Goal: Task Accomplishment & Management: Manage account settings

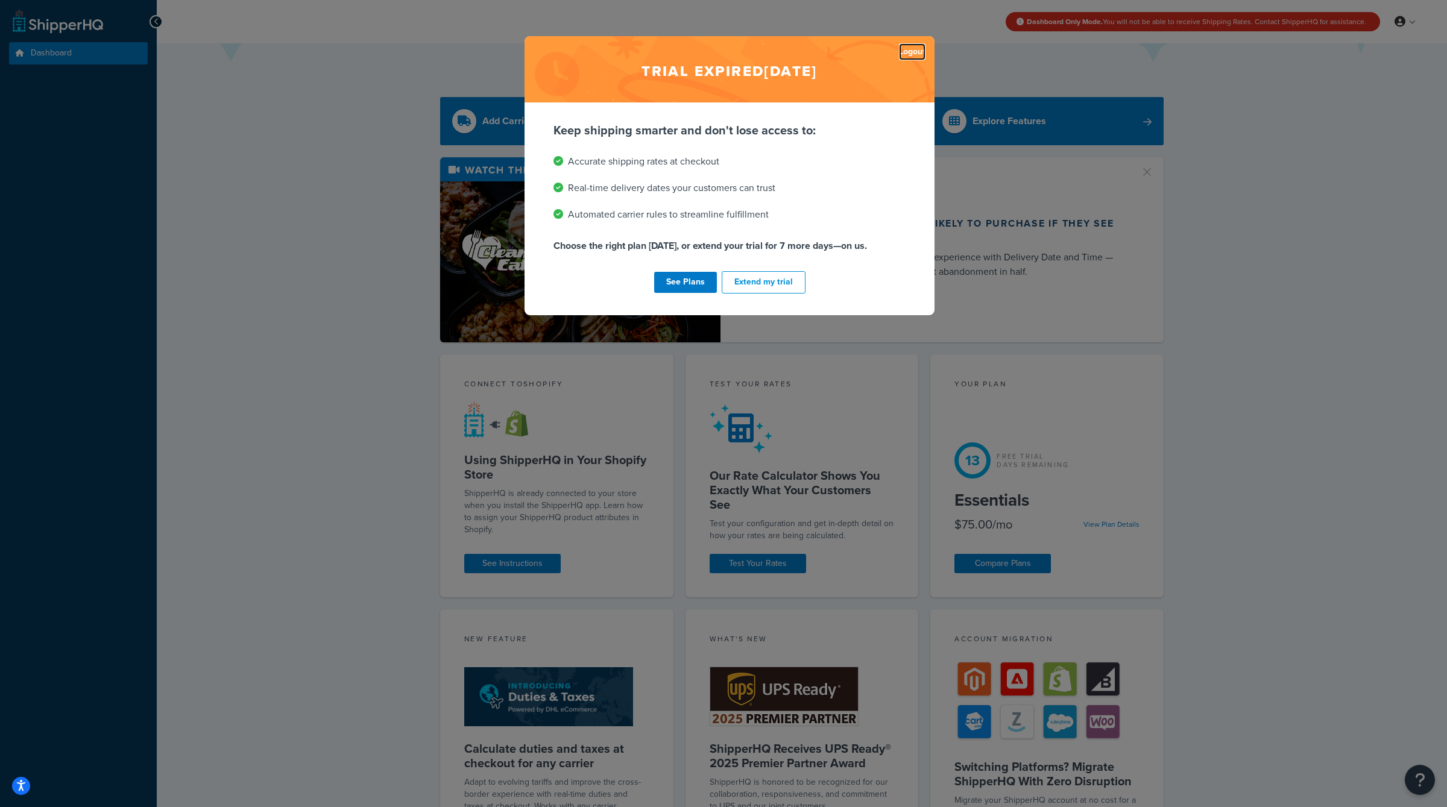
click at [911, 50] on link "Logout" at bounding box center [912, 51] width 27 height 17
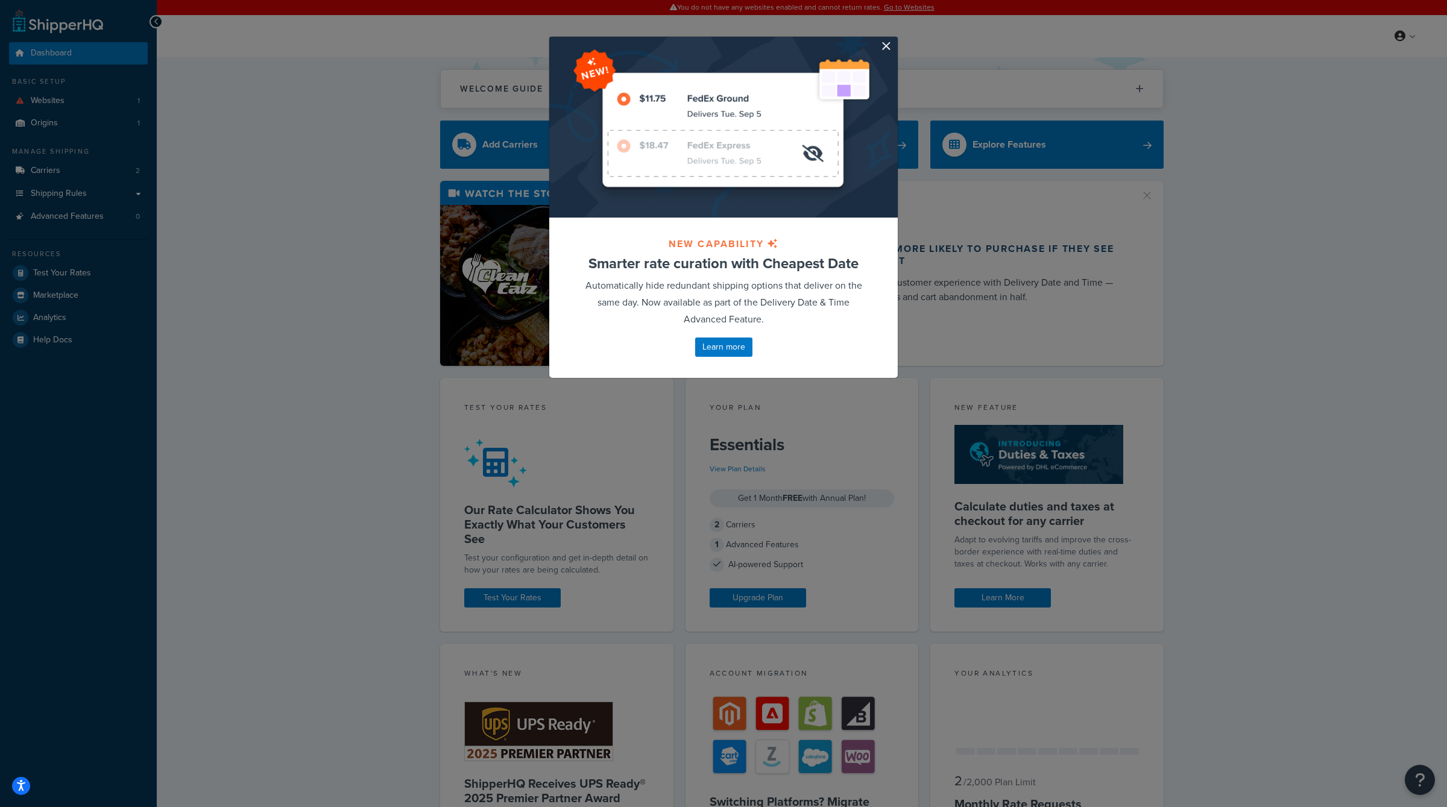
click at [888, 39] on div at bounding box center [723, 127] width 349 height 181
click at [892, 48] on div at bounding box center [723, 127] width 349 height 181
click at [881, 39] on div at bounding box center [723, 127] width 349 height 181
click at [895, 40] on button "button" at bounding box center [896, 38] width 3 height 3
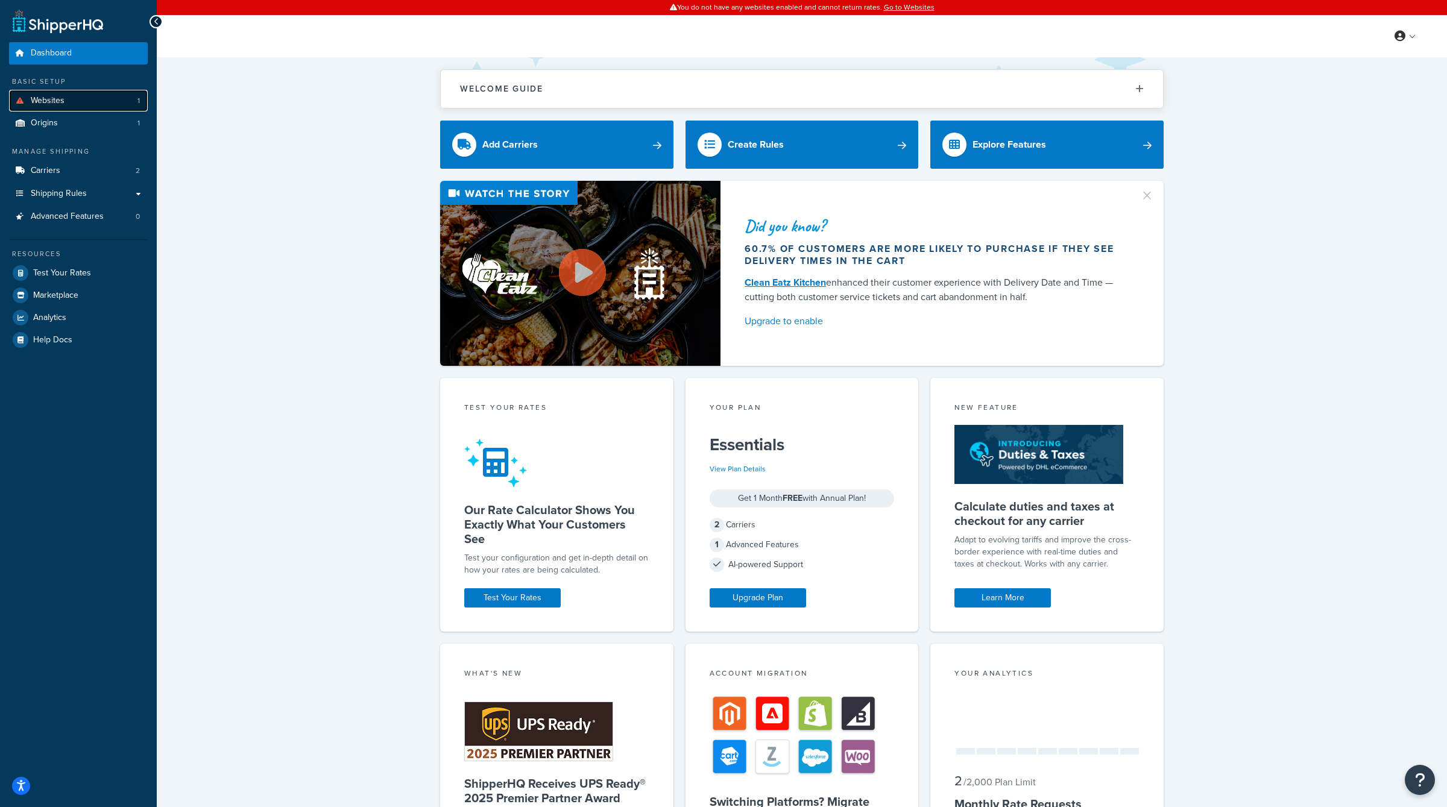
click at [106, 99] on link "Websites 1" at bounding box center [78, 101] width 139 height 22
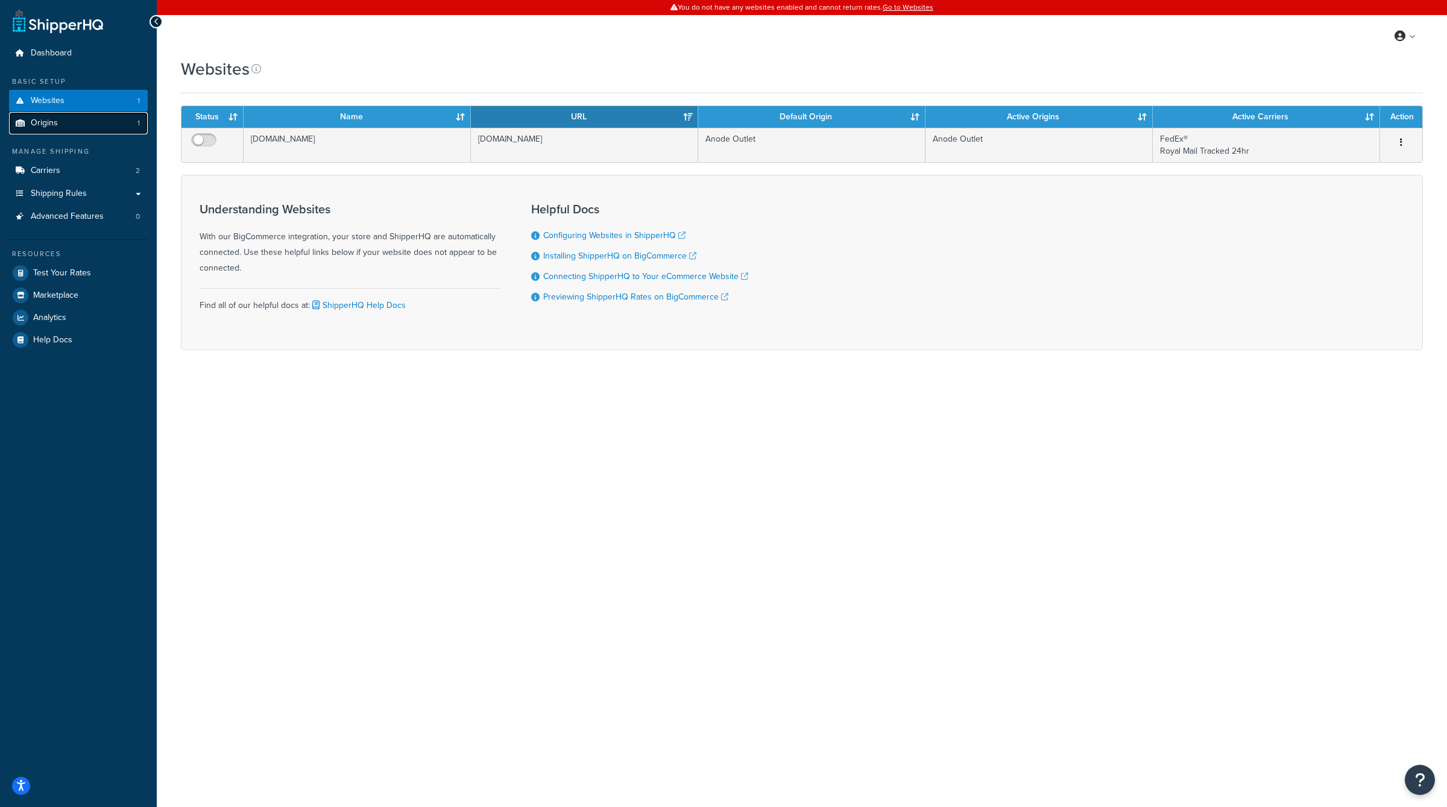
click at [103, 116] on link "Origins 1" at bounding box center [78, 123] width 139 height 22
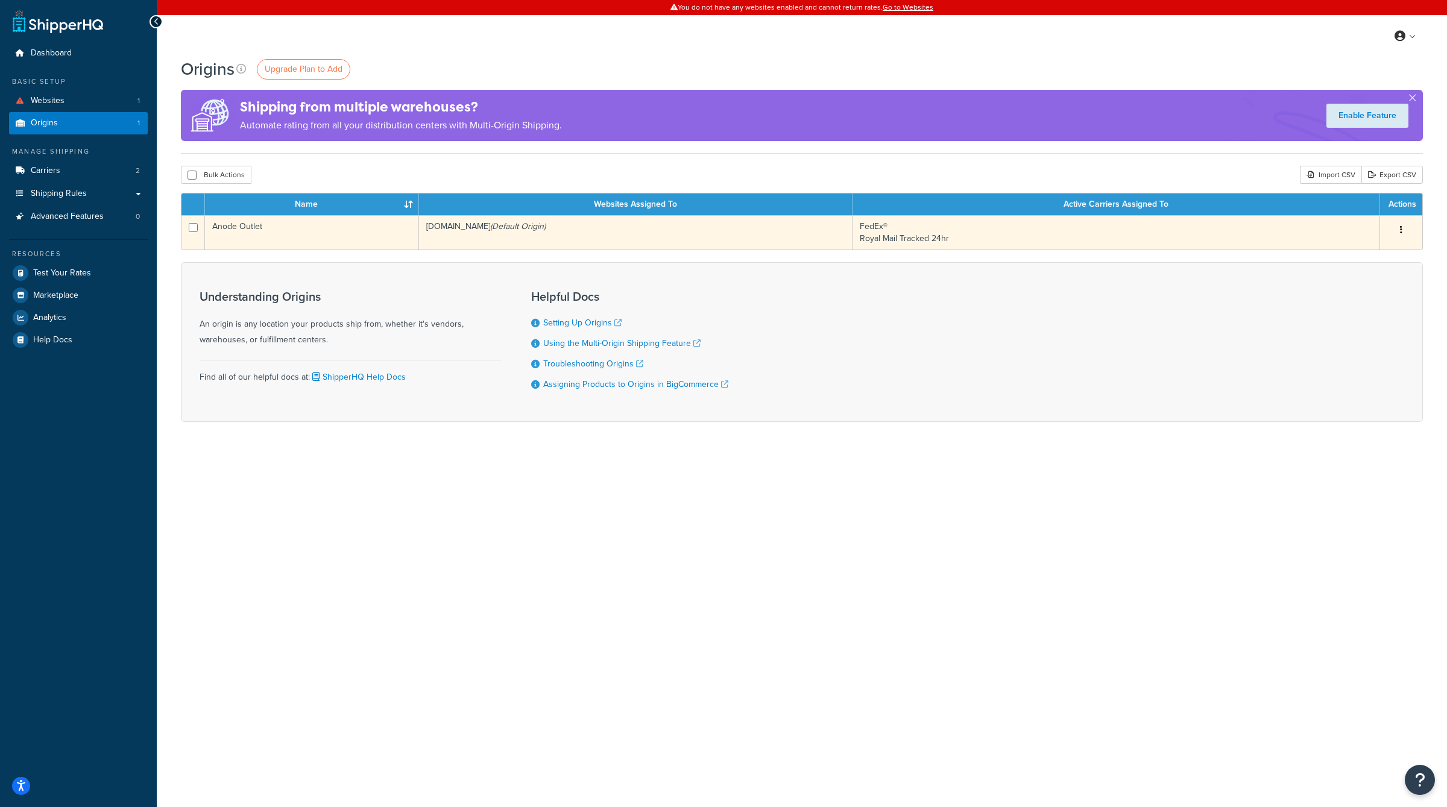
click at [1406, 228] on button "button" at bounding box center [1401, 230] width 17 height 19
click at [1377, 246] on link "Edit" at bounding box center [1361, 253] width 95 height 25
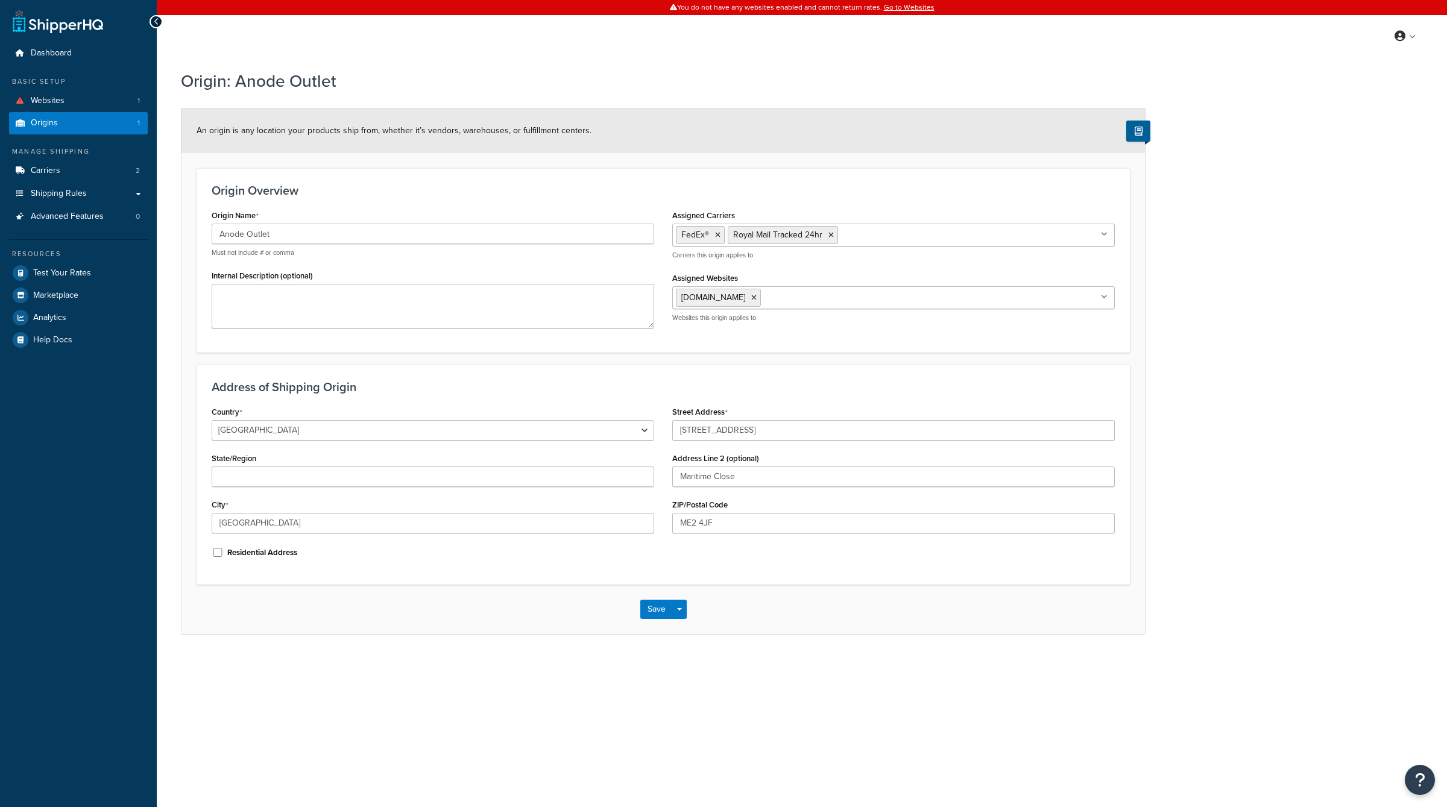
select select "1226"
click at [859, 423] on input "6 Kendon Business Park" at bounding box center [893, 430] width 443 height 21
click at [721, 522] on input "ME2 4JF" at bounding box center [893, 523] width 443 height 21
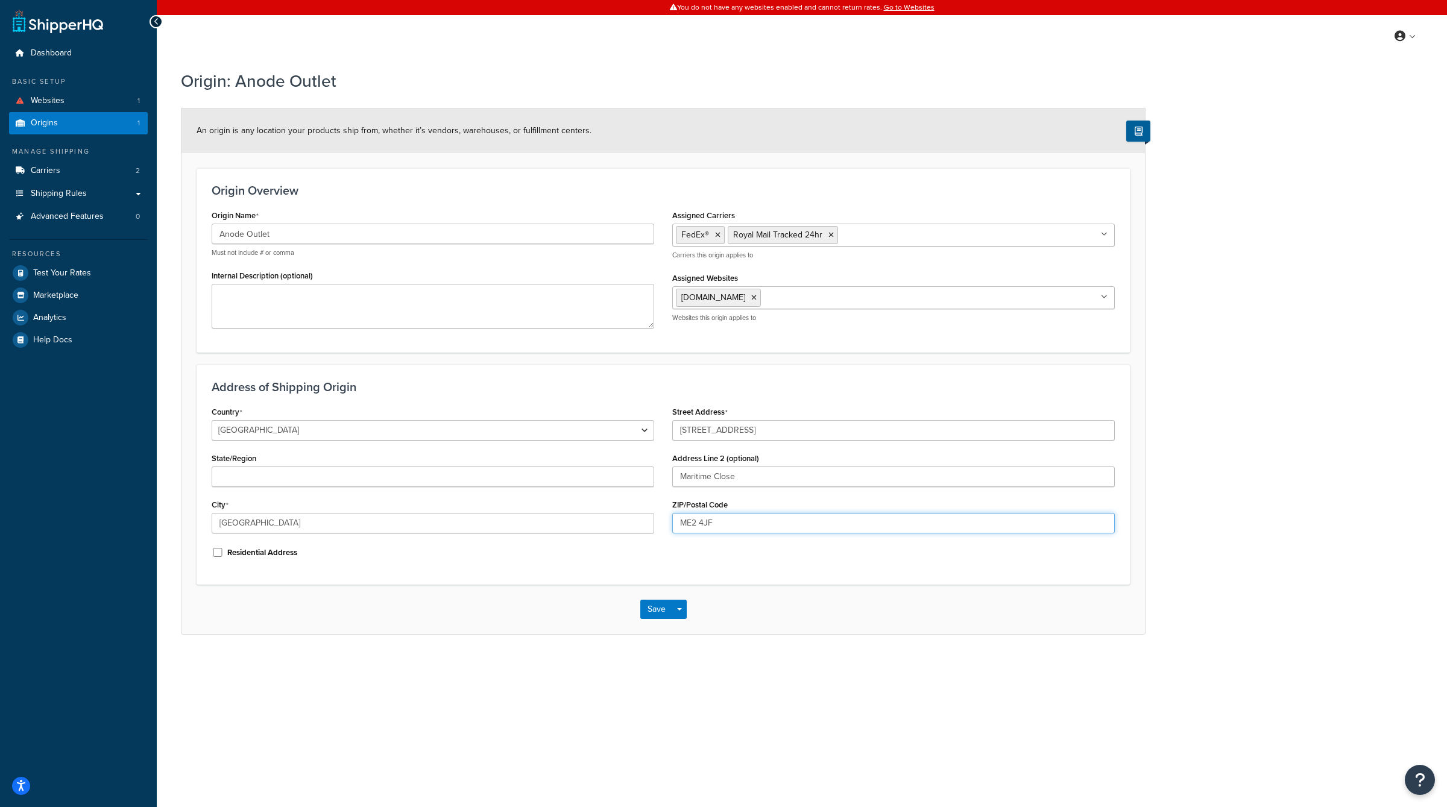
click at [721, 522] on input "ME2 4JF" at bounding box center [893, 523] width 443 height 21
click at [597, 349] on div "Origin Overview Origin Name Anode Outlet Must not include # or comma Internal D…" at bounding box center [663, 260] width 933 height 184
click at [87, 172] on link "Carriers 2" at bounding box center [78, 171] width 139 height 22
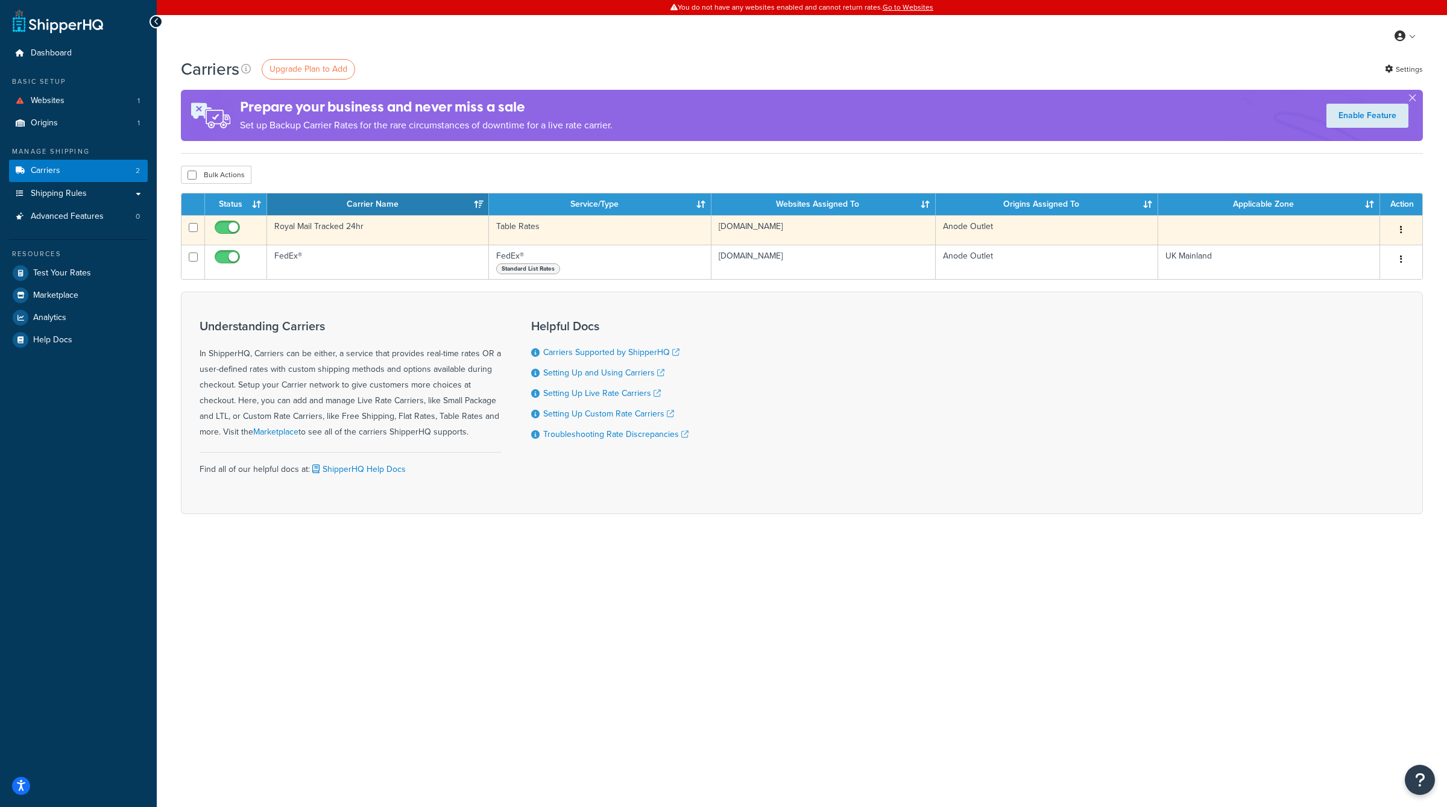
click at [1398, 225] on button "button" at bounding box center [1401, 230] width 17 height 19
click at [1359, 257] on link "Edit" at bounding box center [1352, 254] width 95 height 25
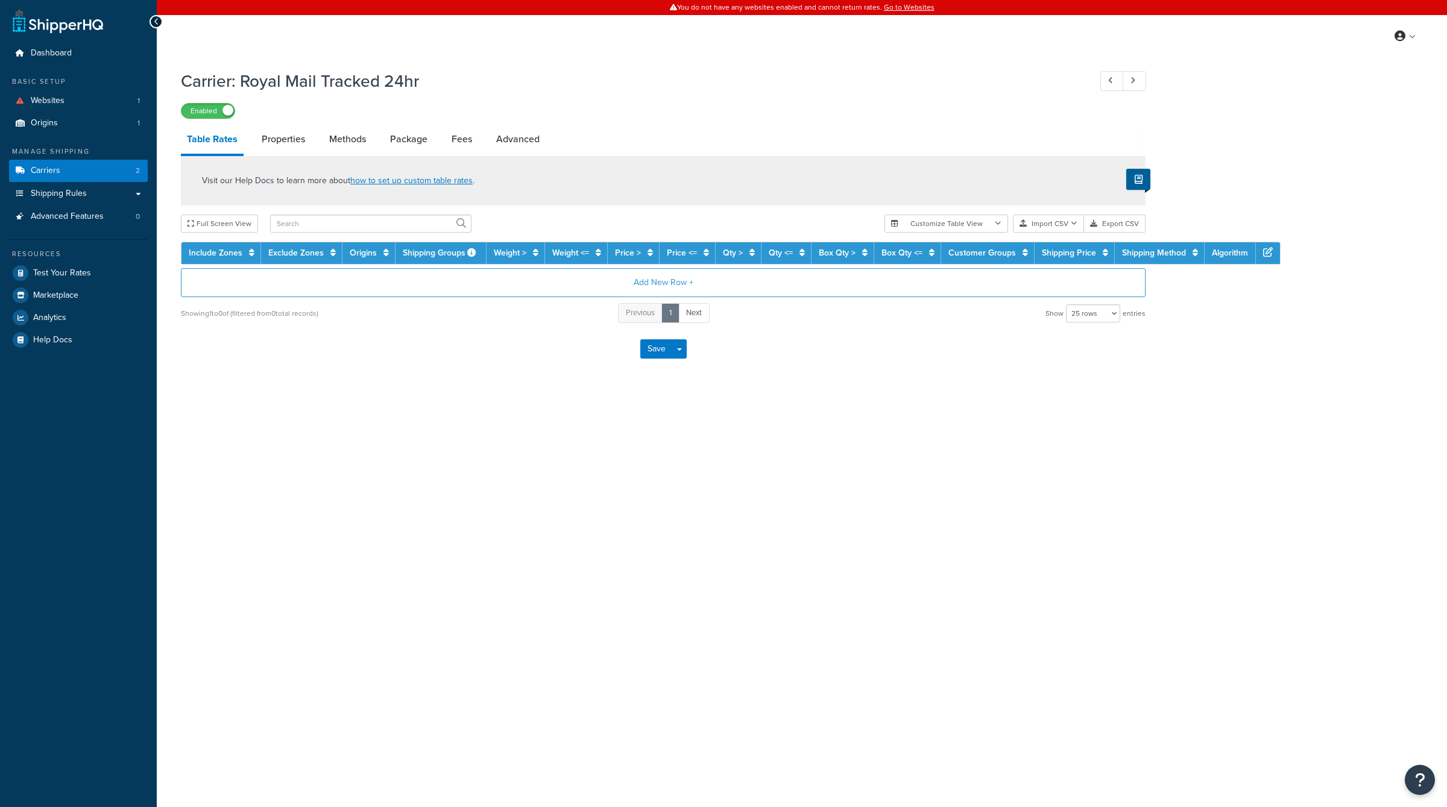
select select "25"
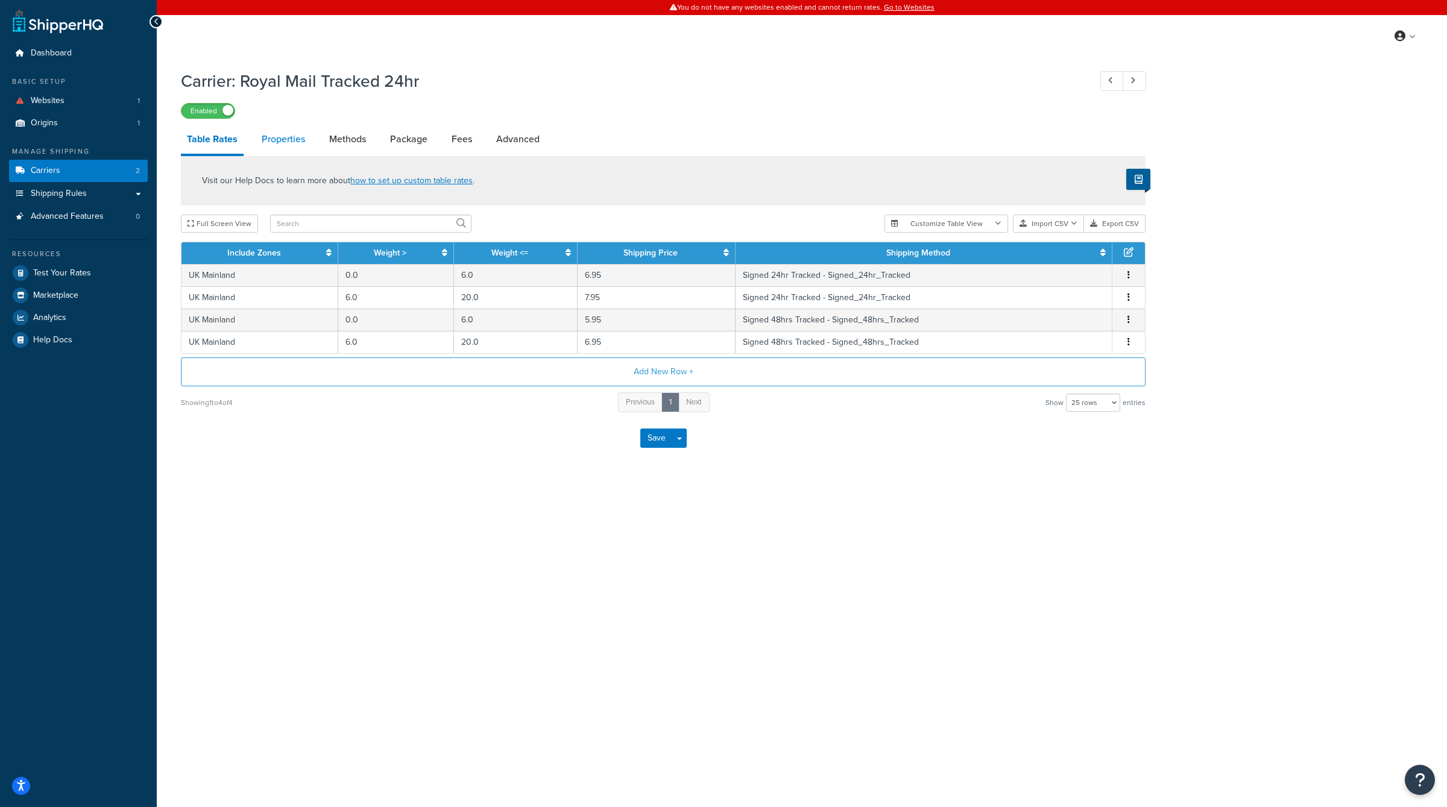
click at [300, 131] on link "Properties" at bounding box center [283, 139] width 55 height 29
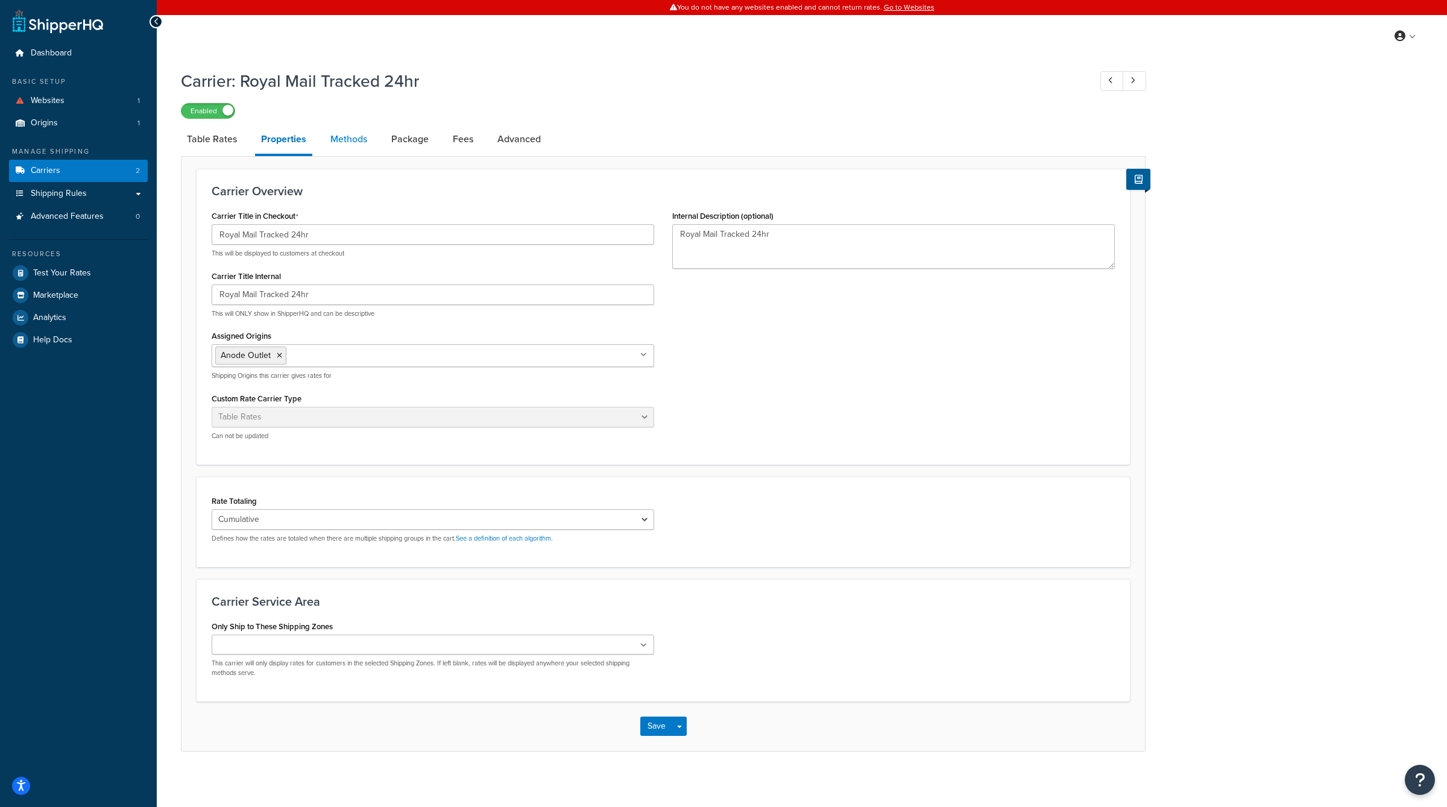
click at [346, 138] on link "Methods" at bounding box center [348, 139] width 49 height 29
select select "25"
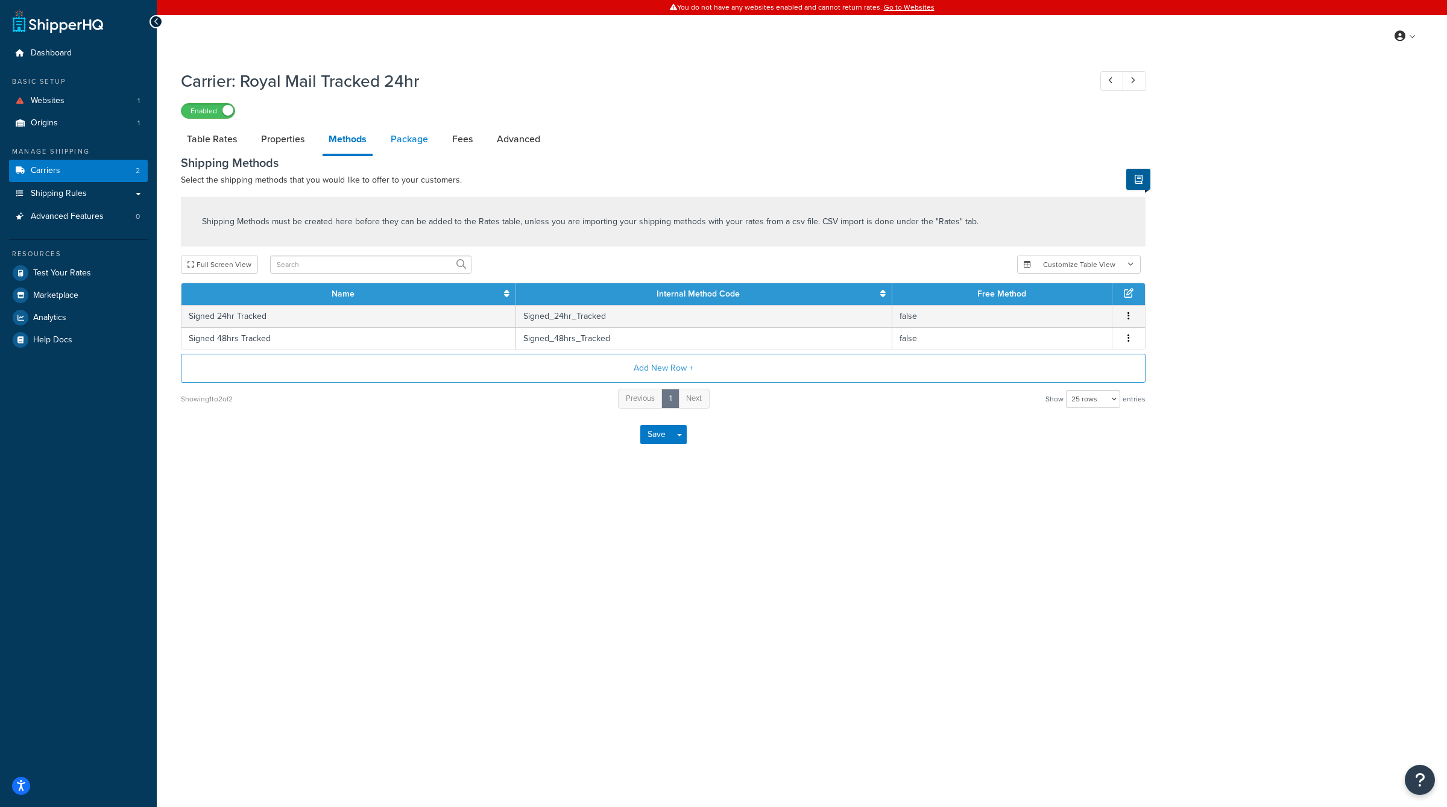
click at [393, 141] on link "Package" at bounding box center [409, 139] width 49 height 29
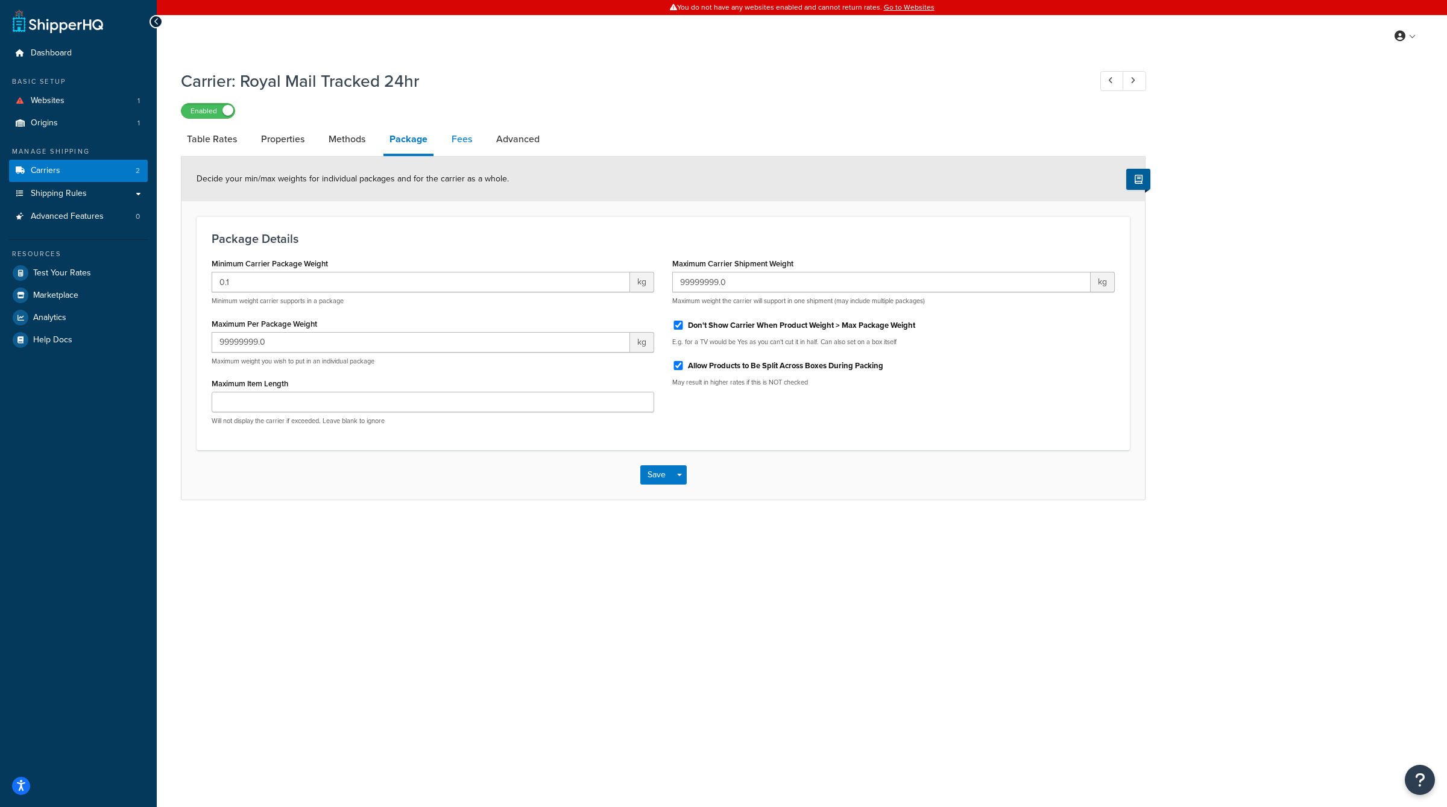
click at [456, 137] on link "Fees" at bounding box center [462, 139] width 33 height 29
select select "AFTER"
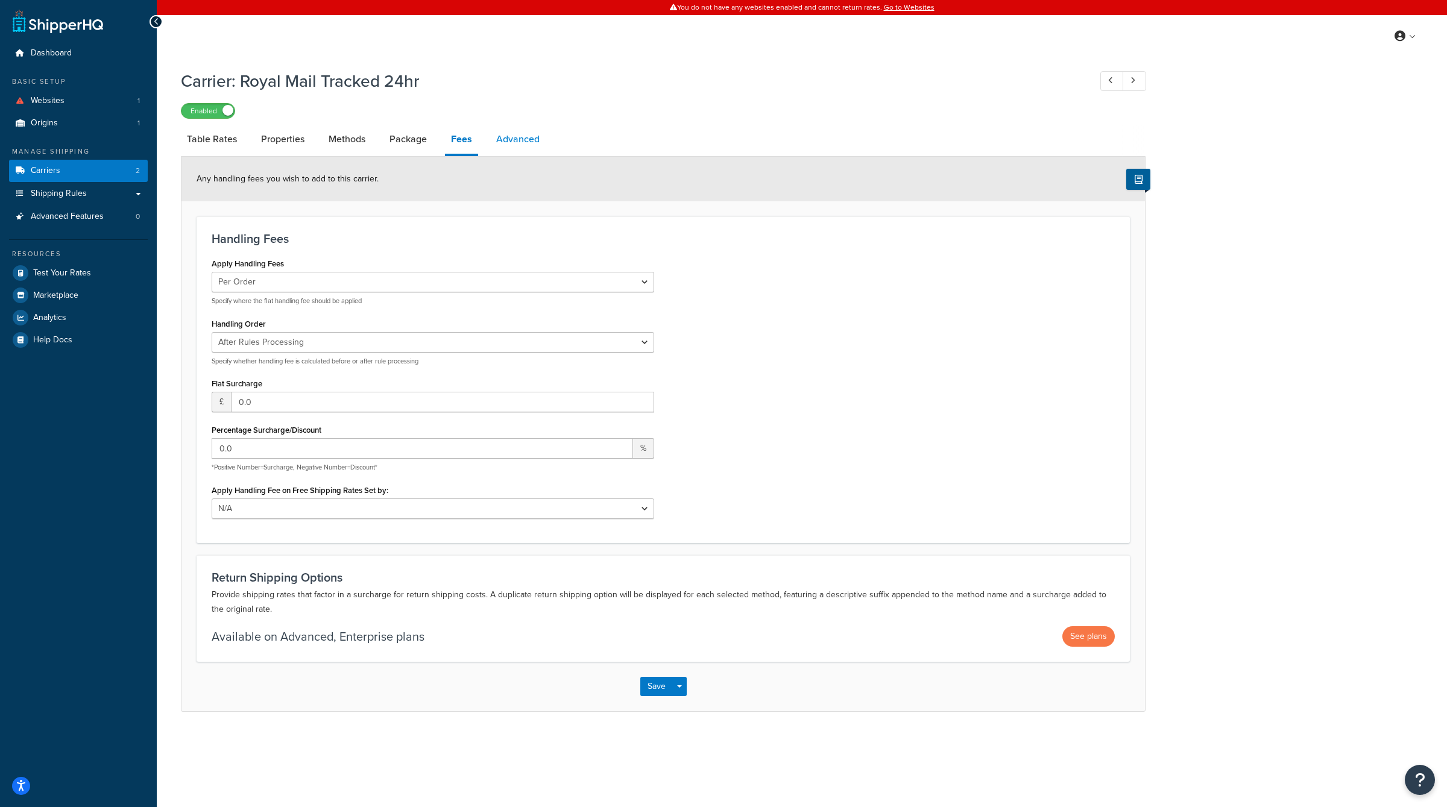
click at [513, 142] on link "Advanced" at bounding box center [517, 139] width 55 height 29
select select "false"
